Goal: Task Accomplishment & Management: Complete application form

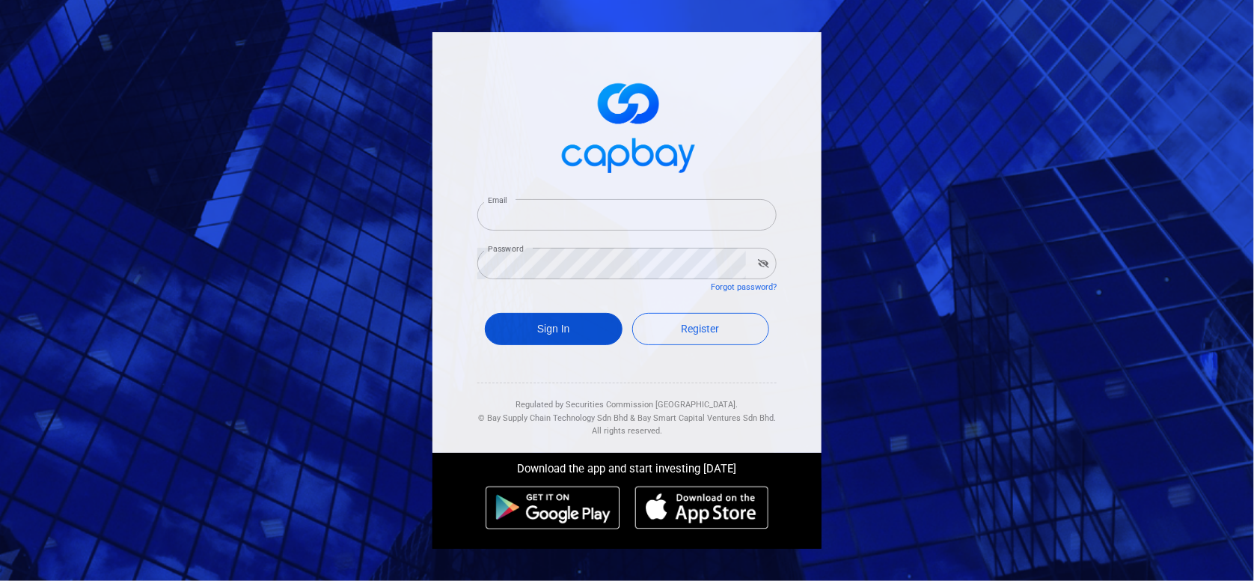
type input "[EMAIL_ADDRESS][DOMAIN_NAME]"
click at [595, 334] on button "Sign In" at bounding box center [554, 329] width 138 height 32
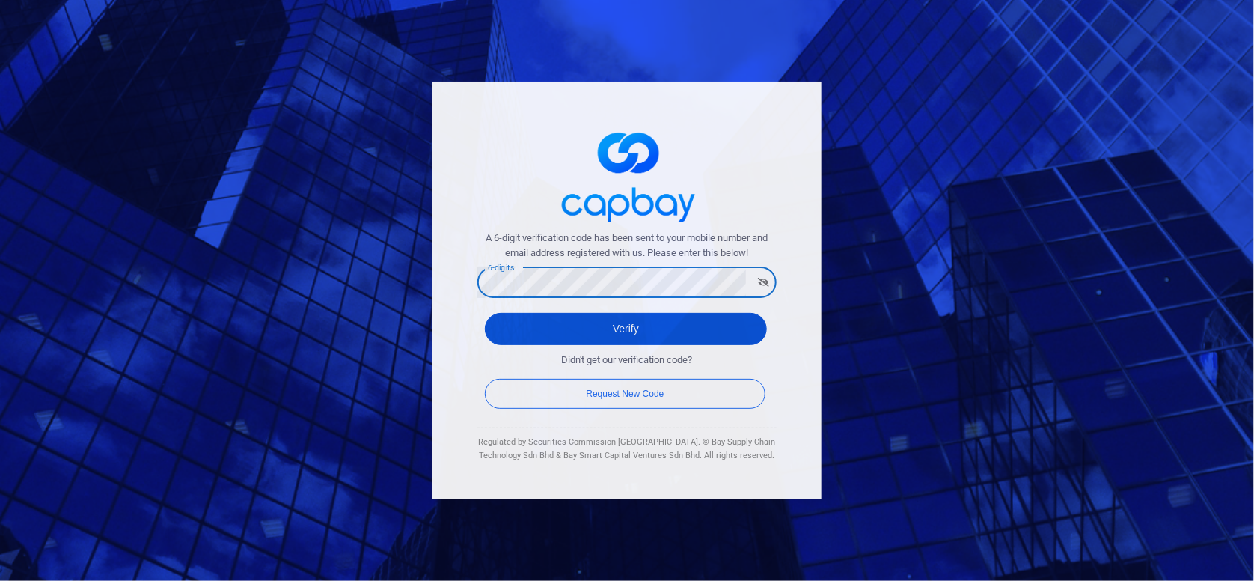
click at [635, 322] on button "Verify" at bounding box center [626, 329] width 282 height 32
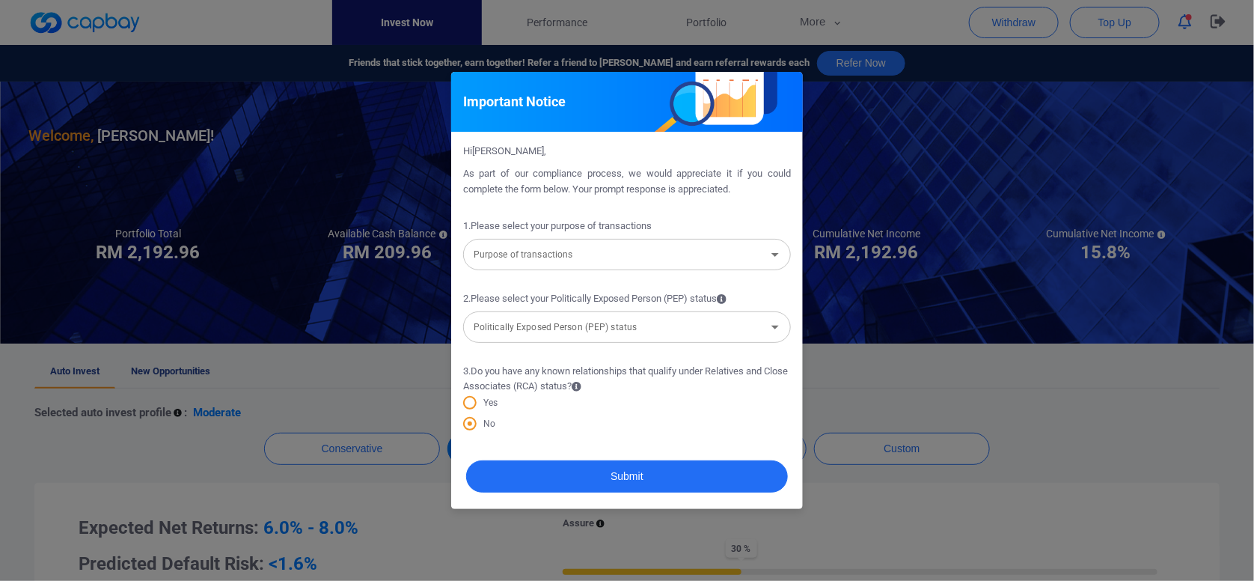
click at [712, 255] on input "Purpose of transactions" at bounding box center [615, 254] width 294 height 28
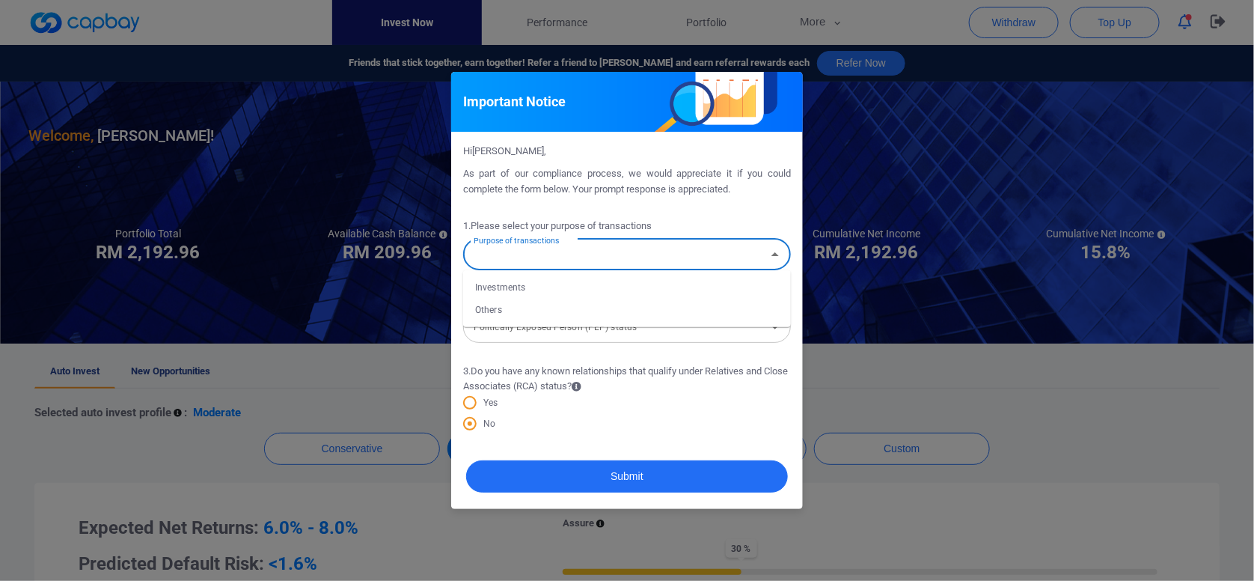
click at [553, 290] on li "Investments" at bounding box center [627, 287] width 328 height 22
type input "Investments"
click at [579, 339] on input "Politically Exposed Person (PEP) status" at bounding box center [615, 327] width 294 height 28
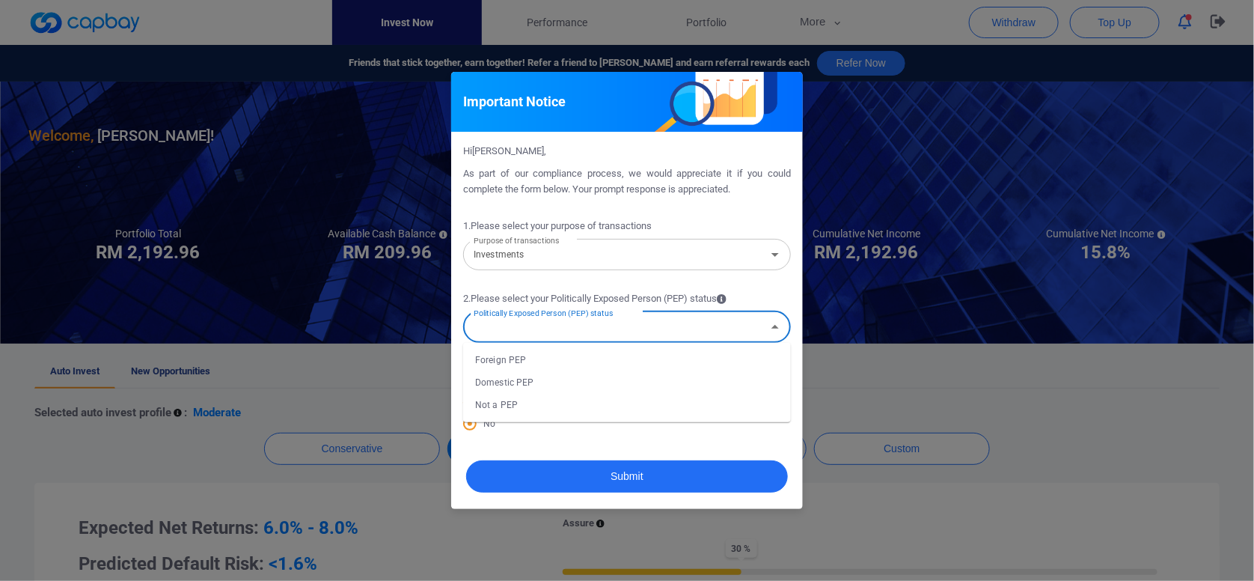
click at [536, 406] on li "Not a PEP" at bounding box center [627, 405] width 328 height 22
type input "Not a PEP"
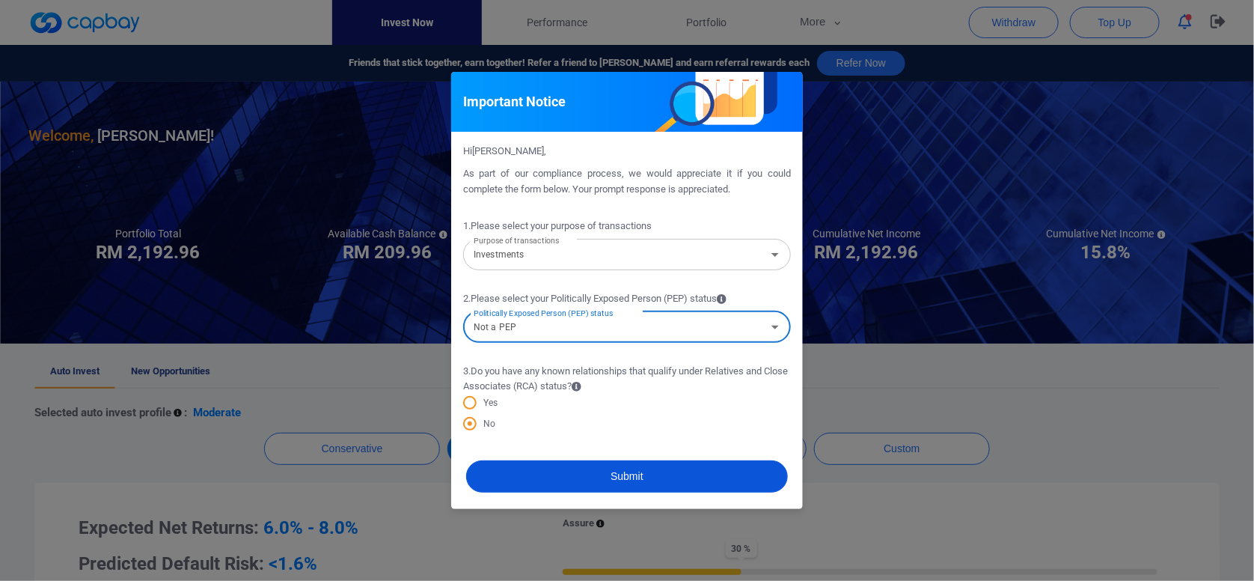
click at [586, 474] on button "Submit" at bounding box center [627, 476] width 322 height 32
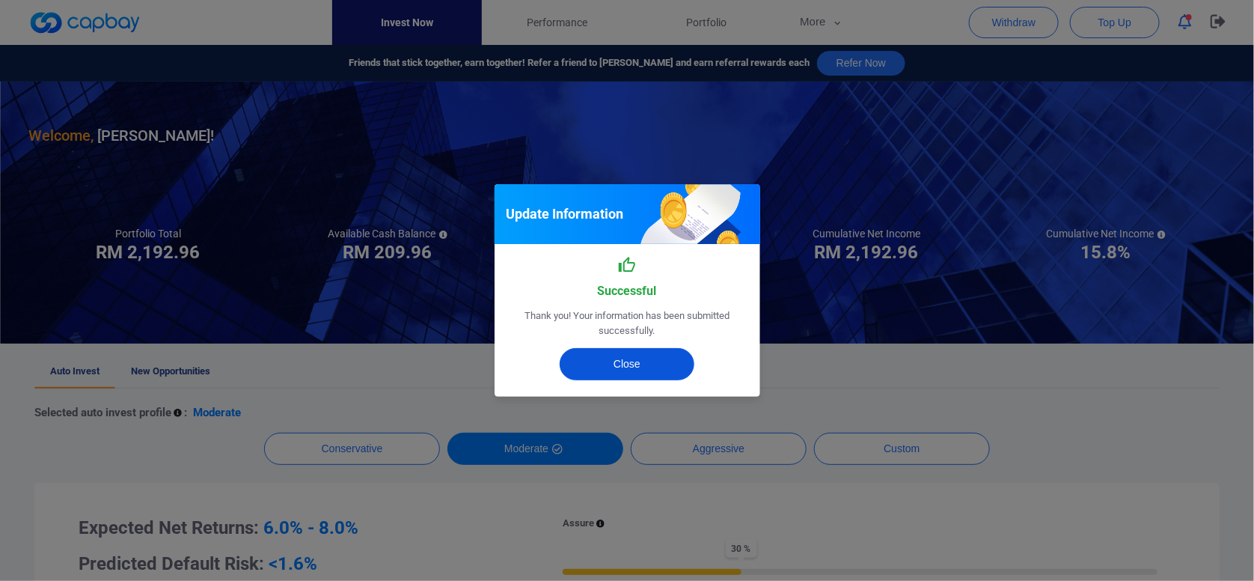
click at [616, 370] on button "Close" at bounding box center [627, 364] width 135 height 32
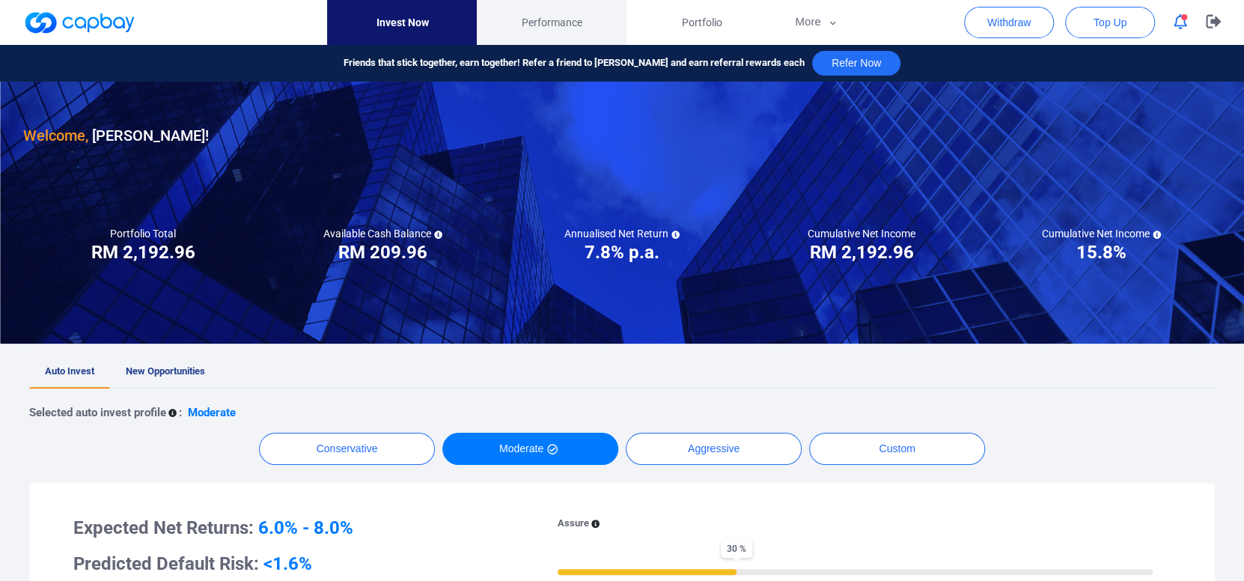
click at [560, 34] on link "Performance" at bounding box center [552, 22] width 150 height 45
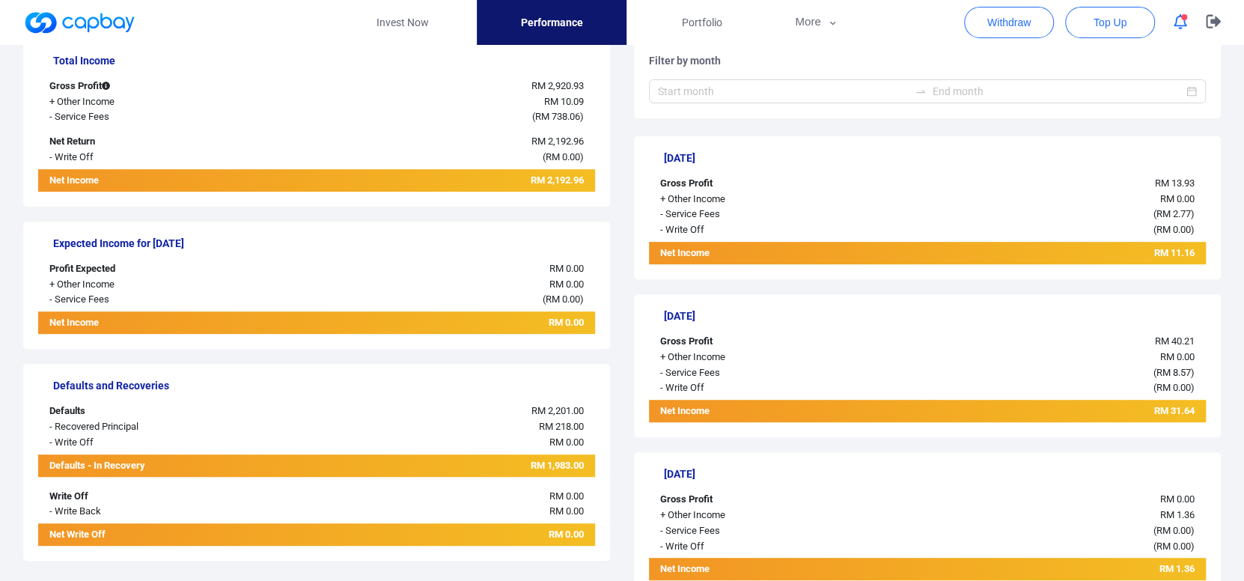
scroll to position [299, 0]
